Goal: Task Accomplishment & Management: Use online tool/utility

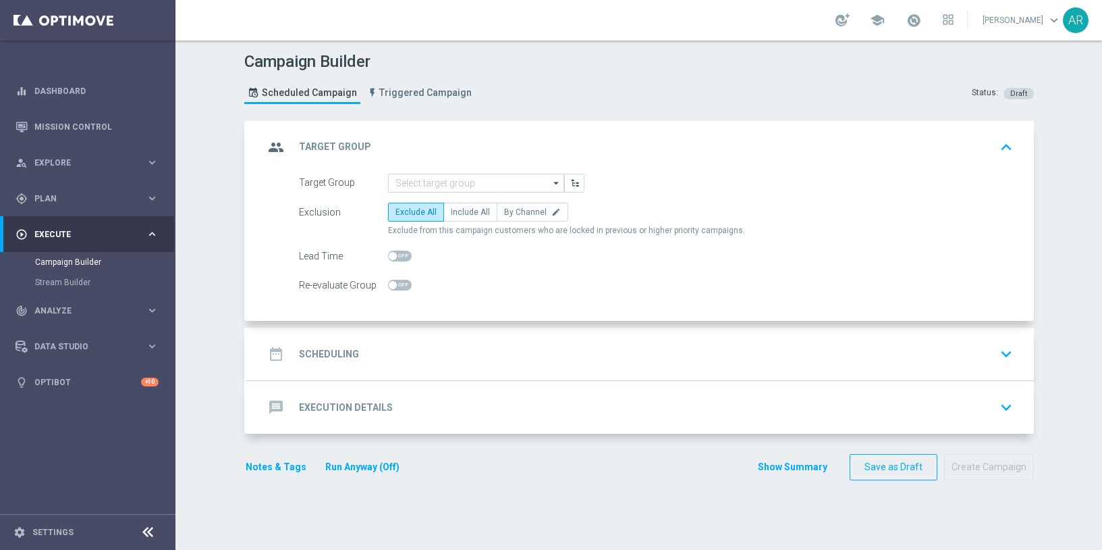
click at [225, 298] on div "Campaign Builder Scheduled Campaign Triggered Campaign Status: Draft group Targ…" at bounding box center [639, 295] width 927 height 509
